Goal: Task Accomplishment & Management: Manage account settings

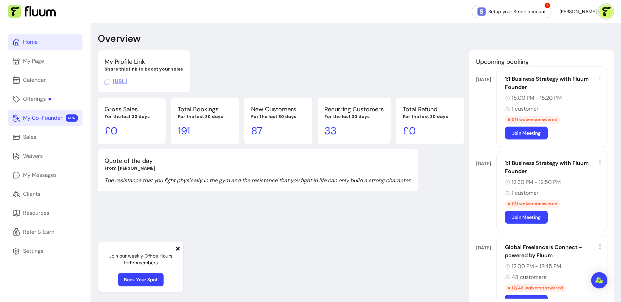
click at [45, 116] on div "My Co-Founder" at bounding box center [42, 118] width 39 height 8
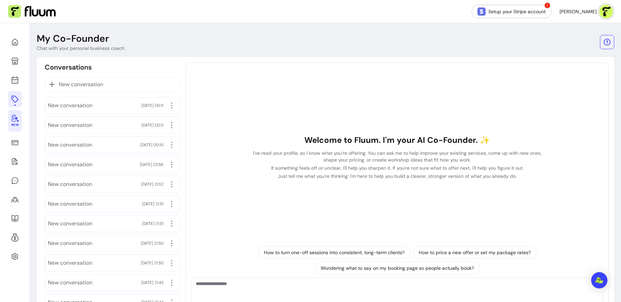
click at [16, 98] on icon at bounding box center [15, 99] width 8 height 8
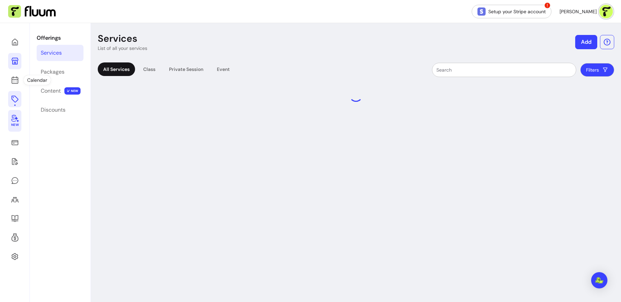
click at [17, 61] on icon at bounding box center [15, 61] width 7 height 7
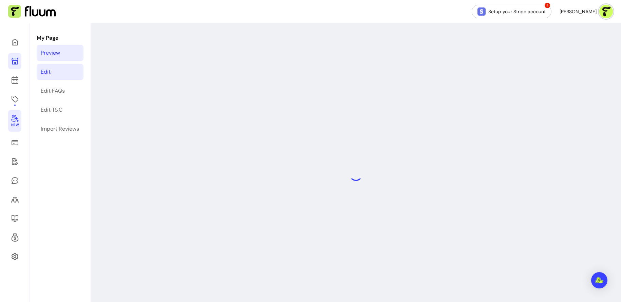
click at [63, 76] on link "Edit" at bounding box center [60, 72] width 47 height 16
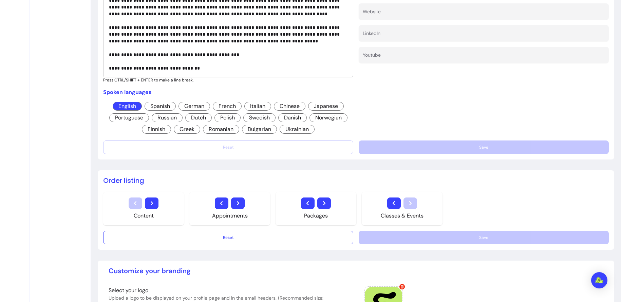
scroll to position [377, 0]
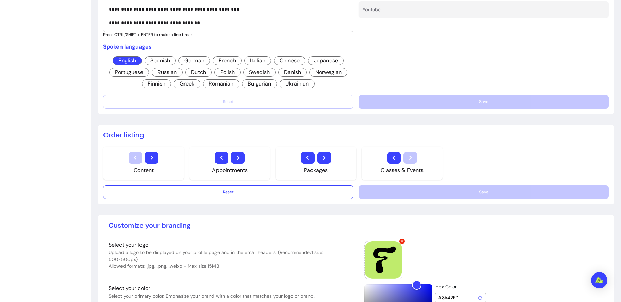
click at [395, 158] on icon "button" at bounding box center [394, 158] width 8 height 8
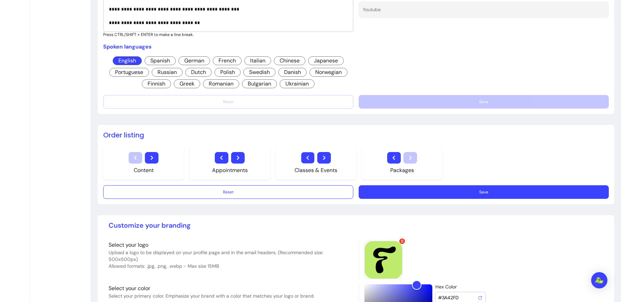
click at [308, 154] on icon "button" at bounding box center [308, 158] width 8 height 8
click at [223, 157] on icon "button" at bounding box center [222, 158] width 8 height 8
click at [305, 157] on icon "button" at bounding box center [308, 158] width 8 height 8
click at [391, 187] on button "Save" at bounding box center [483, 192] width 243 height 13
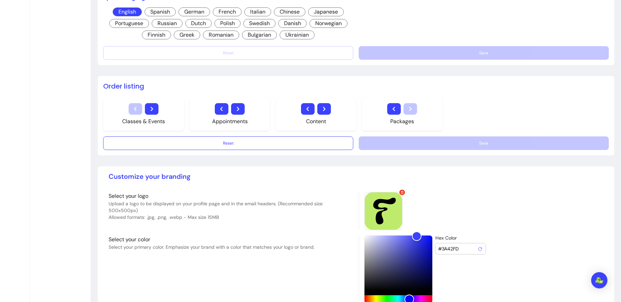
scroll to position [460, 0]
